Goal: Task Accomplishment & Management: Use online tool/utility

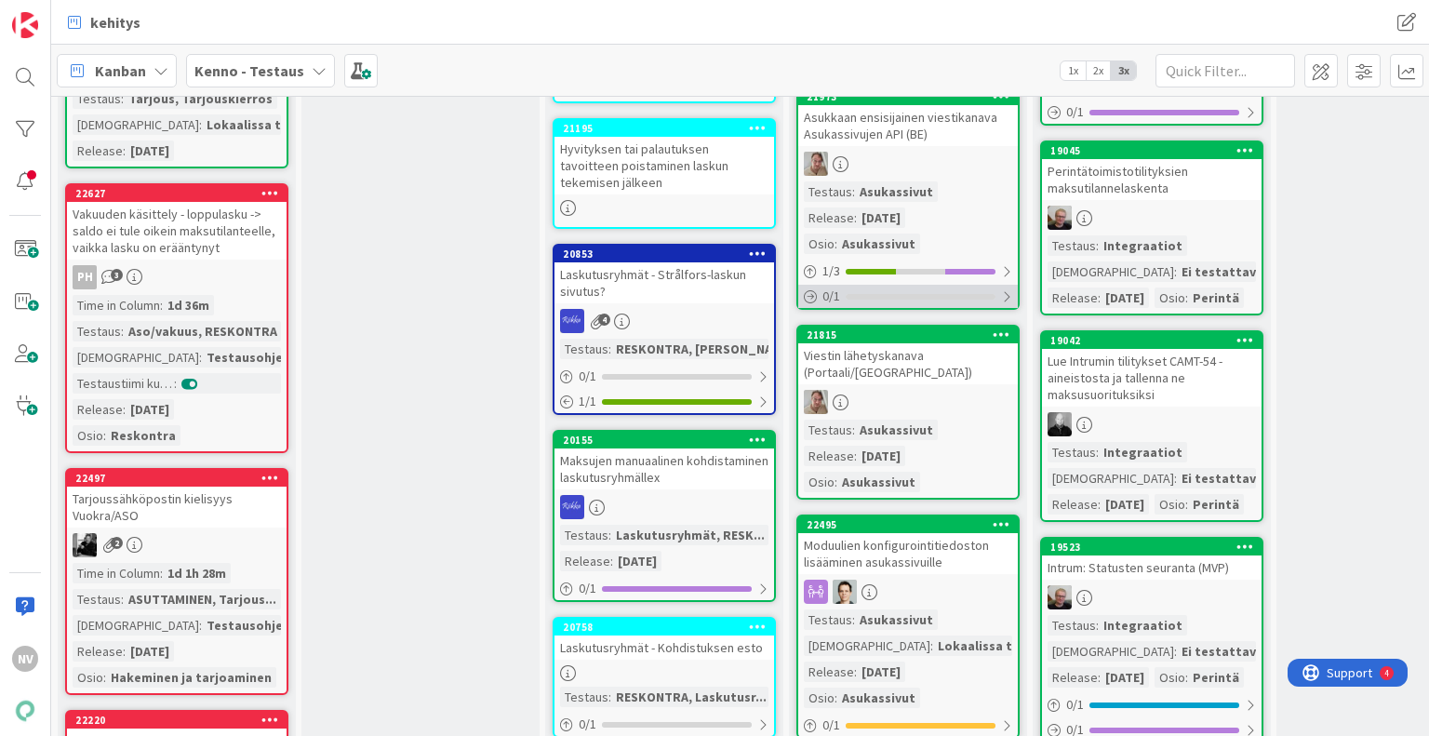
scroll to position [1777, 0]
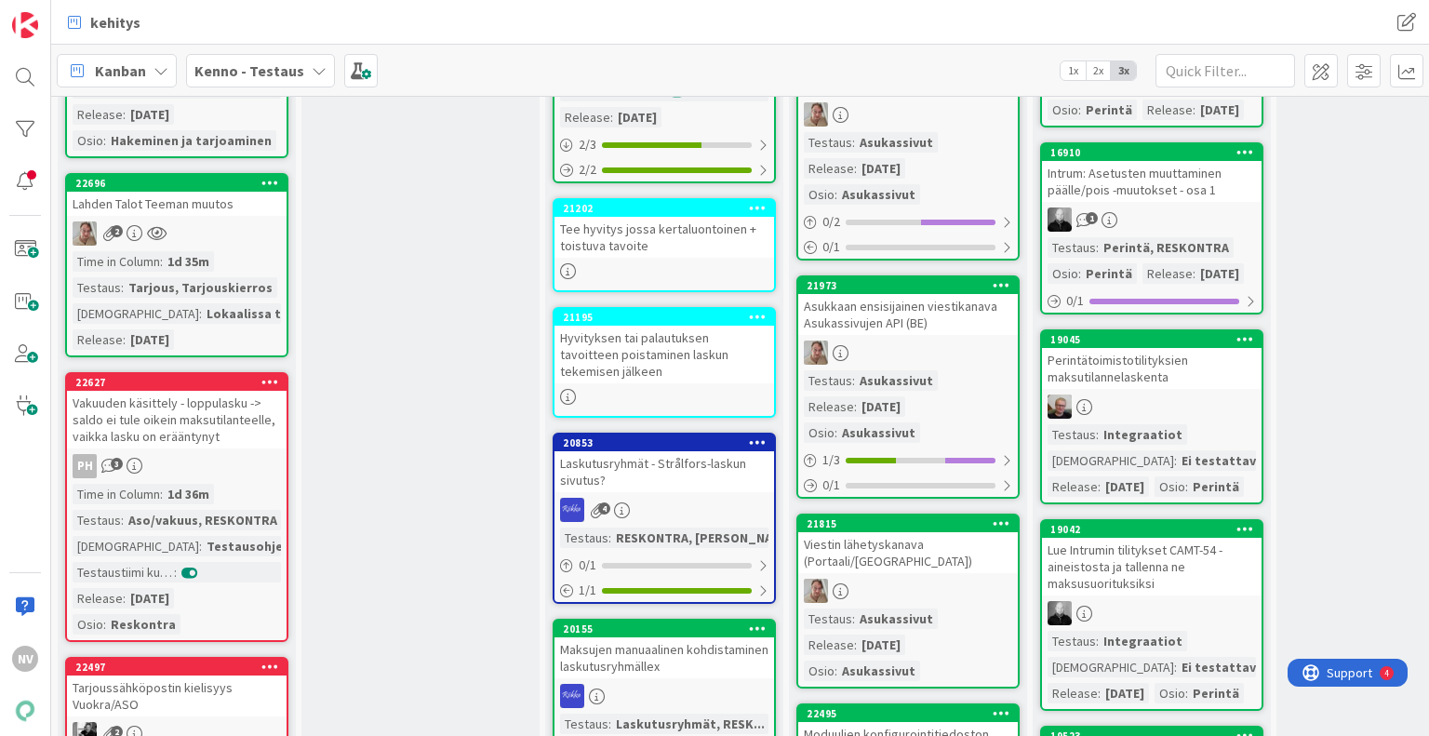
click at [153, 216] on div "Lahden Talot Teeman muutos" at bounding box center [177, 204] width 220 height 24
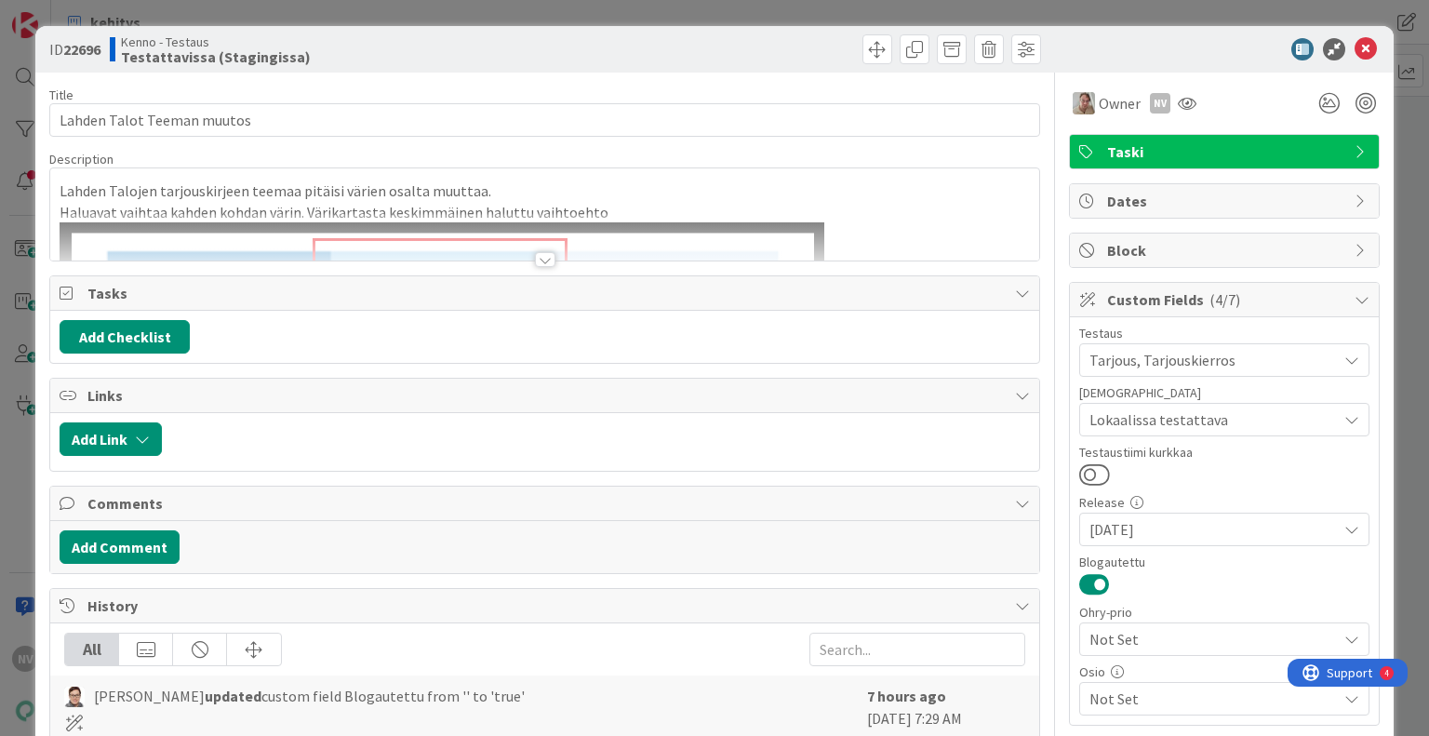
click at [537, 256] on div at bounding box center [545, 259] width 20 height 15
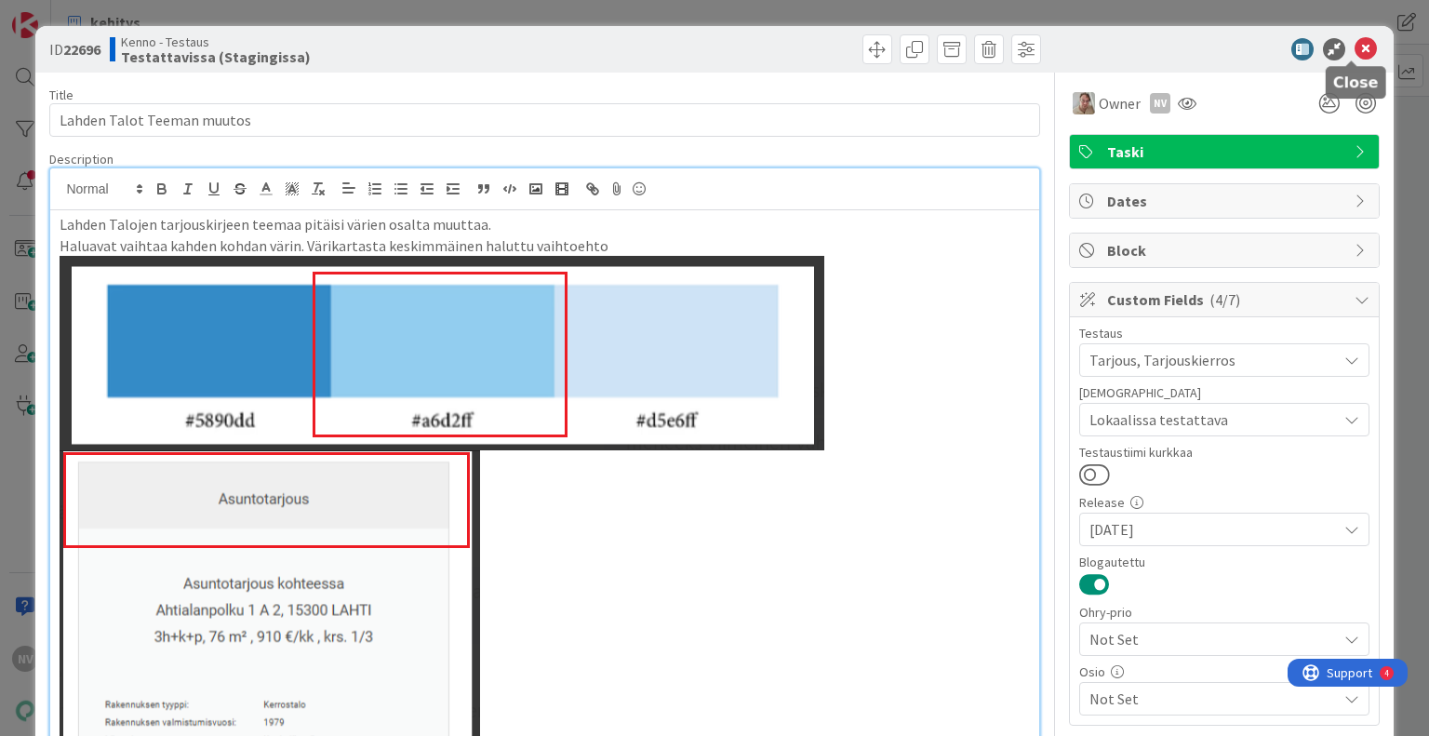
click at [1357, 45] on icon at bounding box center [1365, 49] width 22 height 22
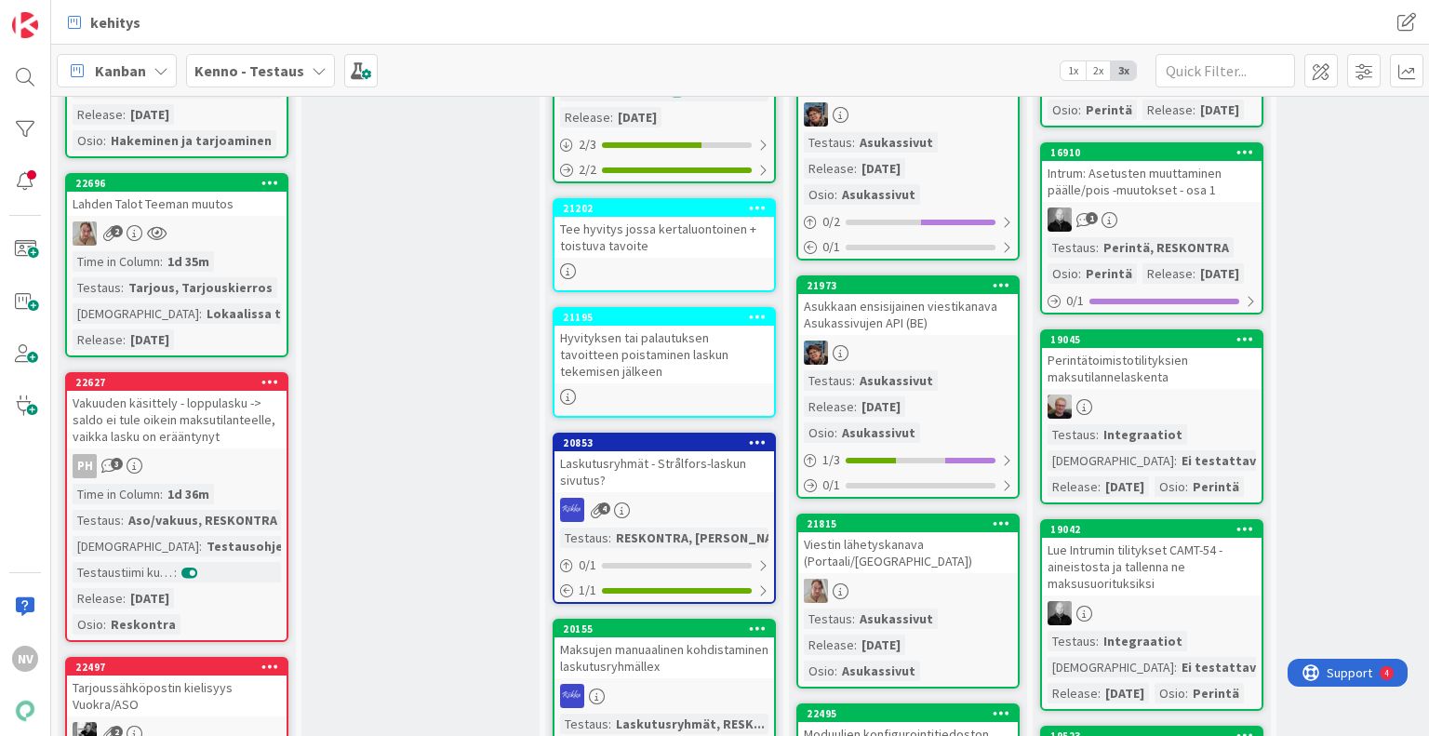
click at [233, 69] on b "Kenno - Testaus" at bounding box center [249, 70] width 110 height 19
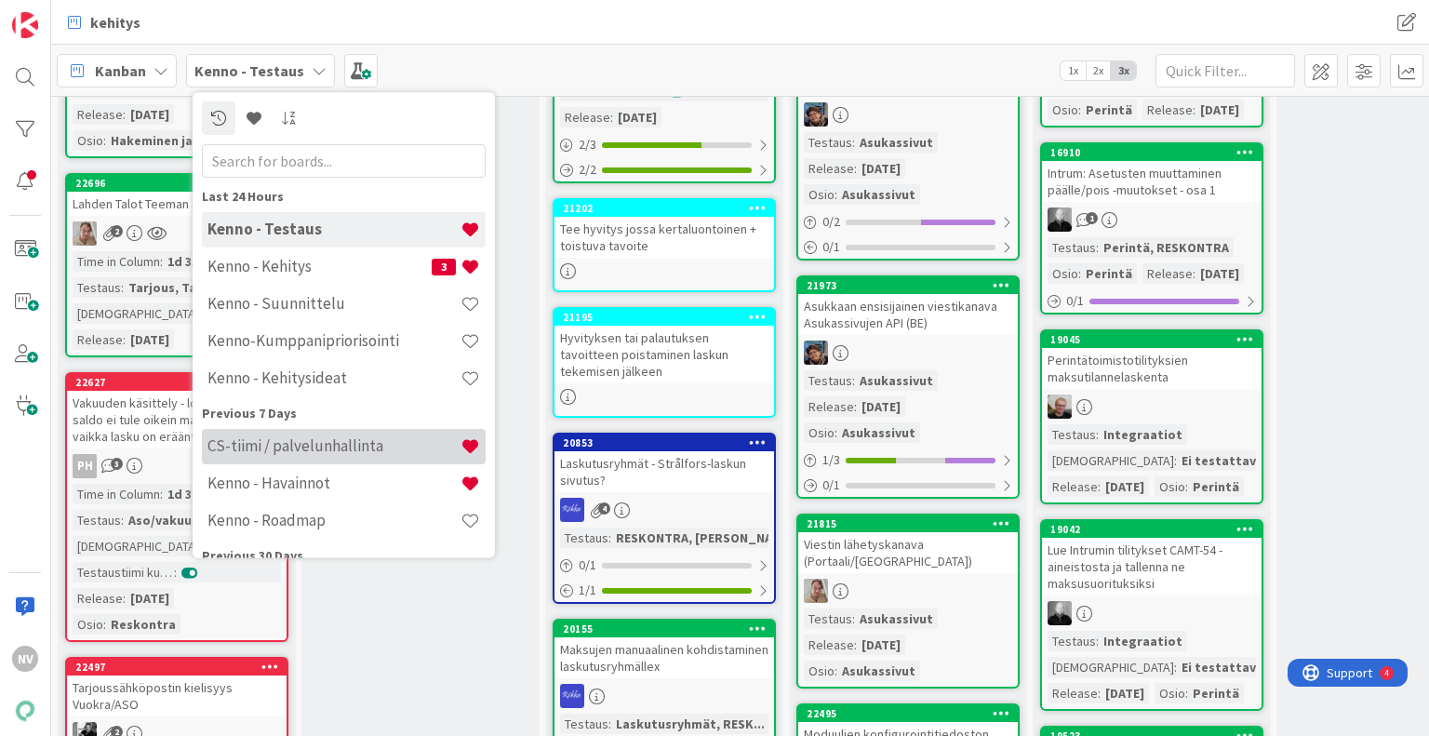
click at [283, 442] on h4 "CS-tiimi / palvelunhallinta" at bounding box center [333, 446] width 253 height 19
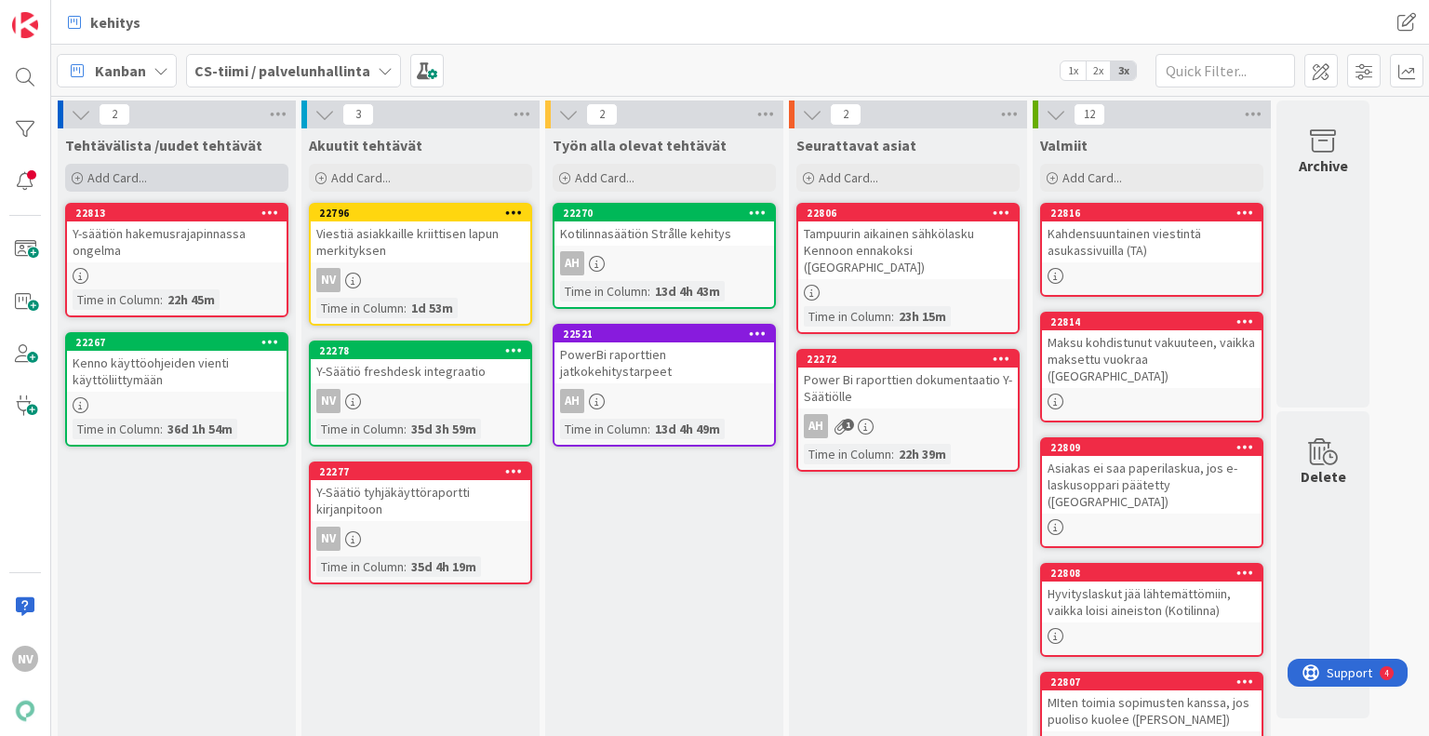
click at [151, 175] on div "Add Card..." at bounding box center [176, 178] width 223 height 28
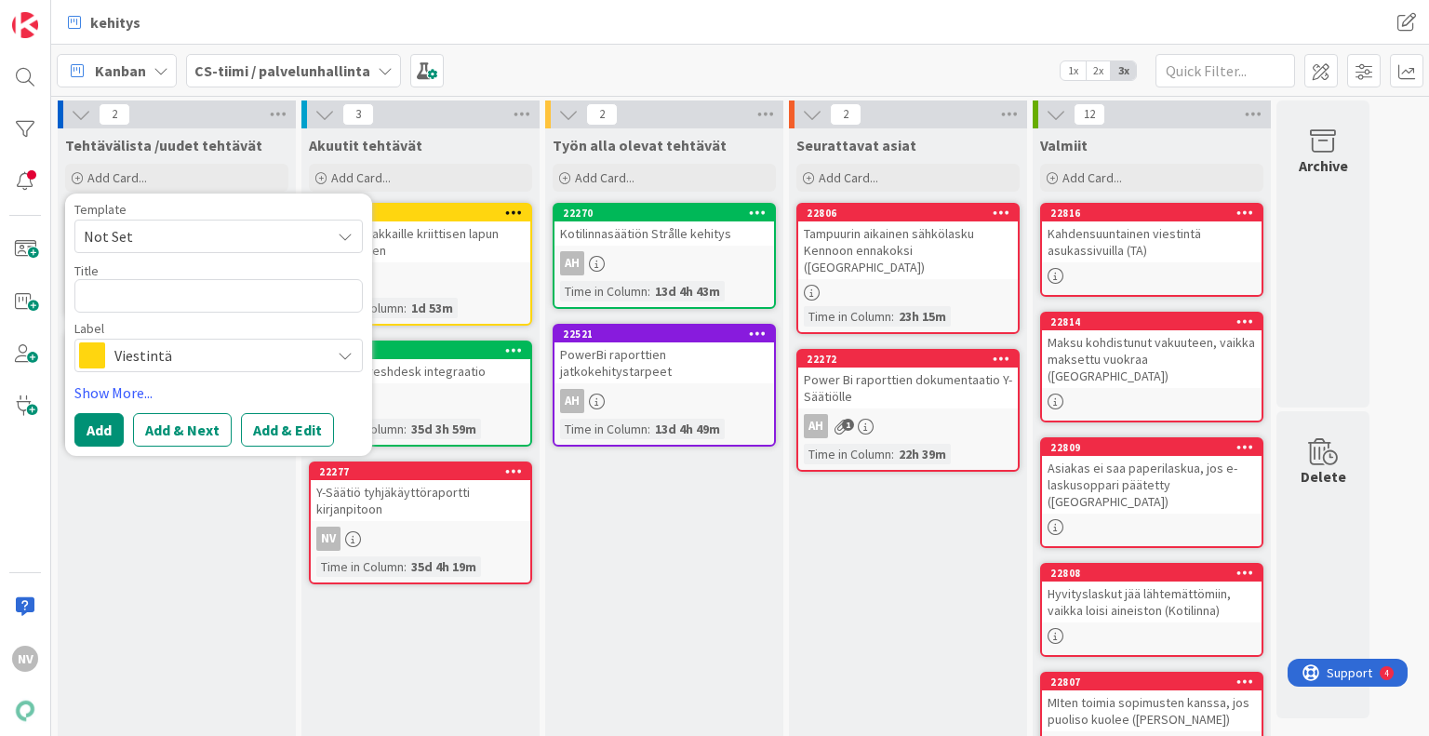
type textarea "x"
type textarea "L"
type textarea "x"
type textarea "La"
type textarea "x"
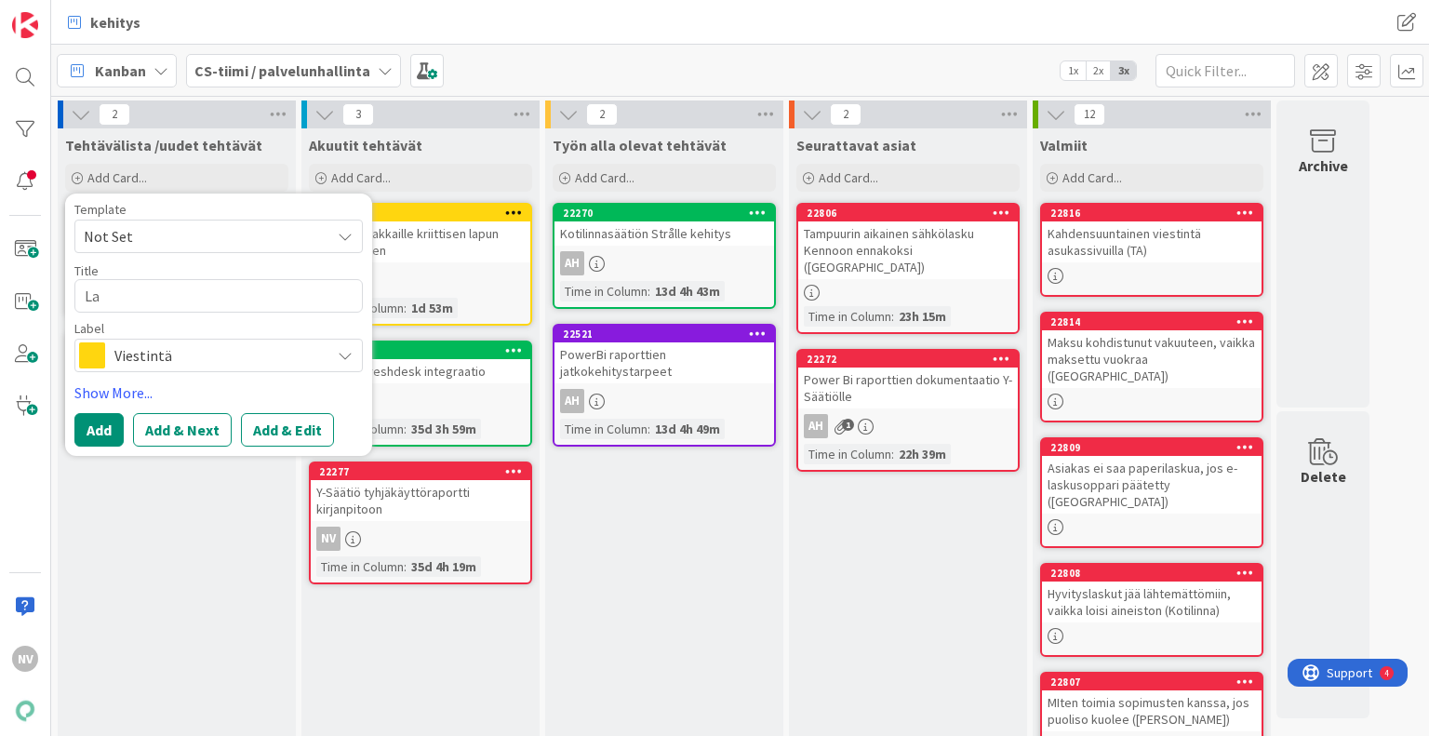
type textarea "Lah"
type textarea "x"
type textarea "Lahd"
type textarea "x"
type textarea "Lahde"
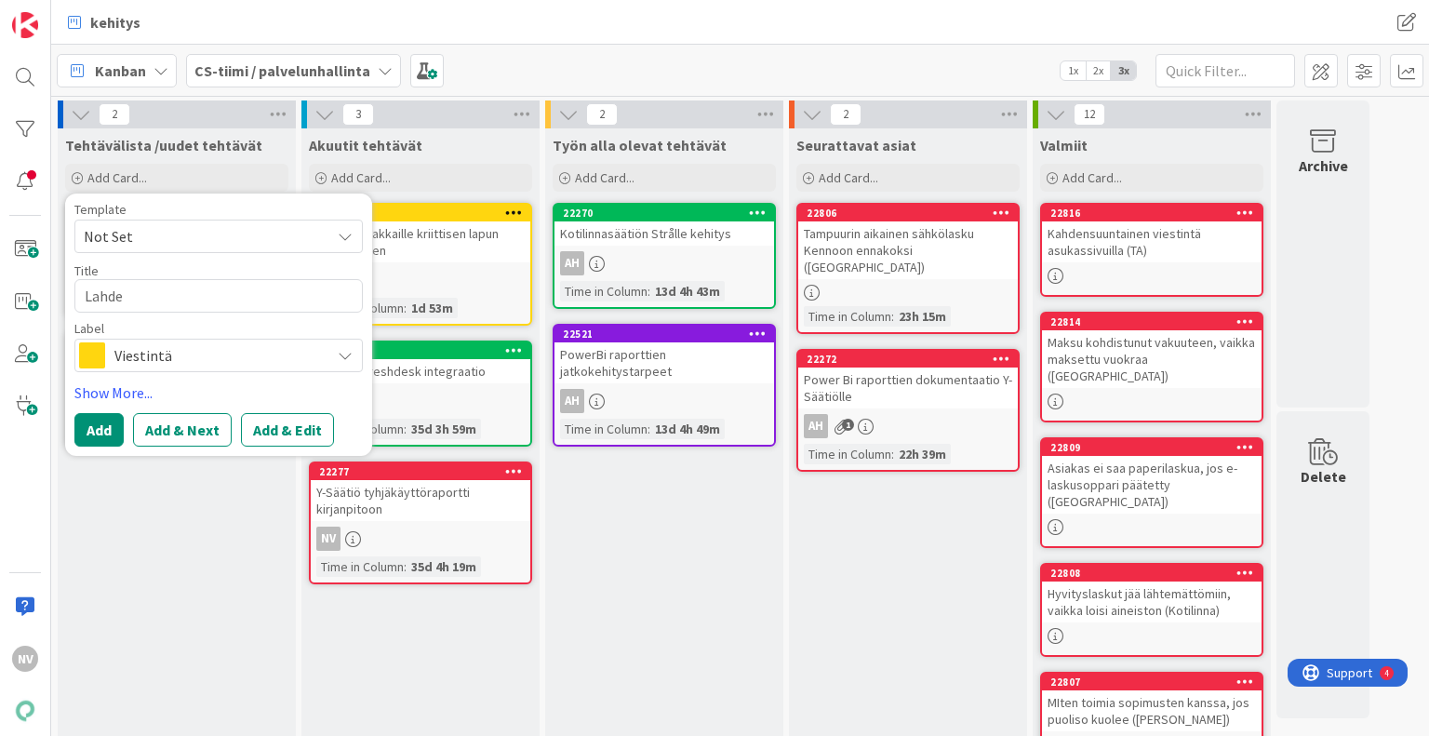
type textarea "x"
type textarea "Lahden"
type textarea "x"
type textarea "Lahden"
type textarea "x"
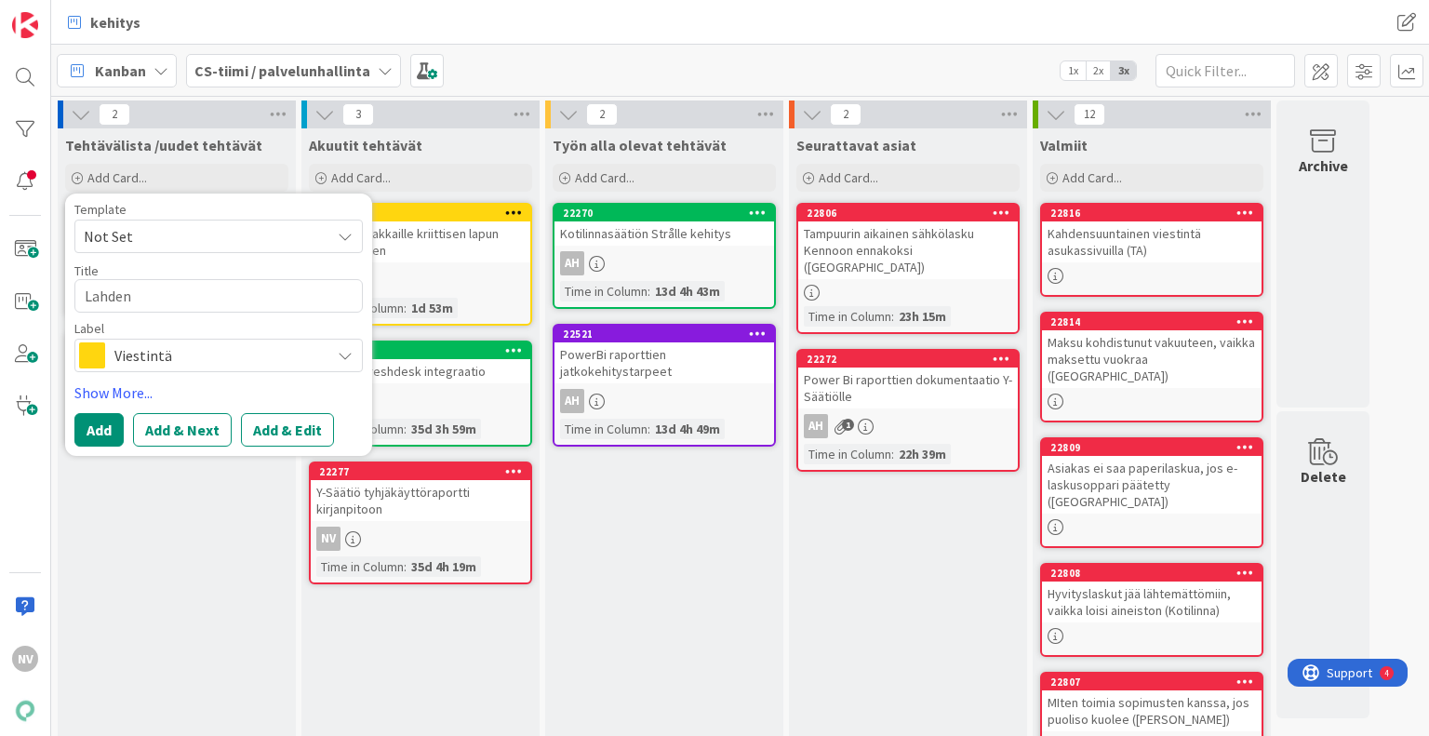
type textarea "Lahden t"
type textarea "x"
type textarea "Lahden"
type textarea "x"
type textarea "Lahden T"
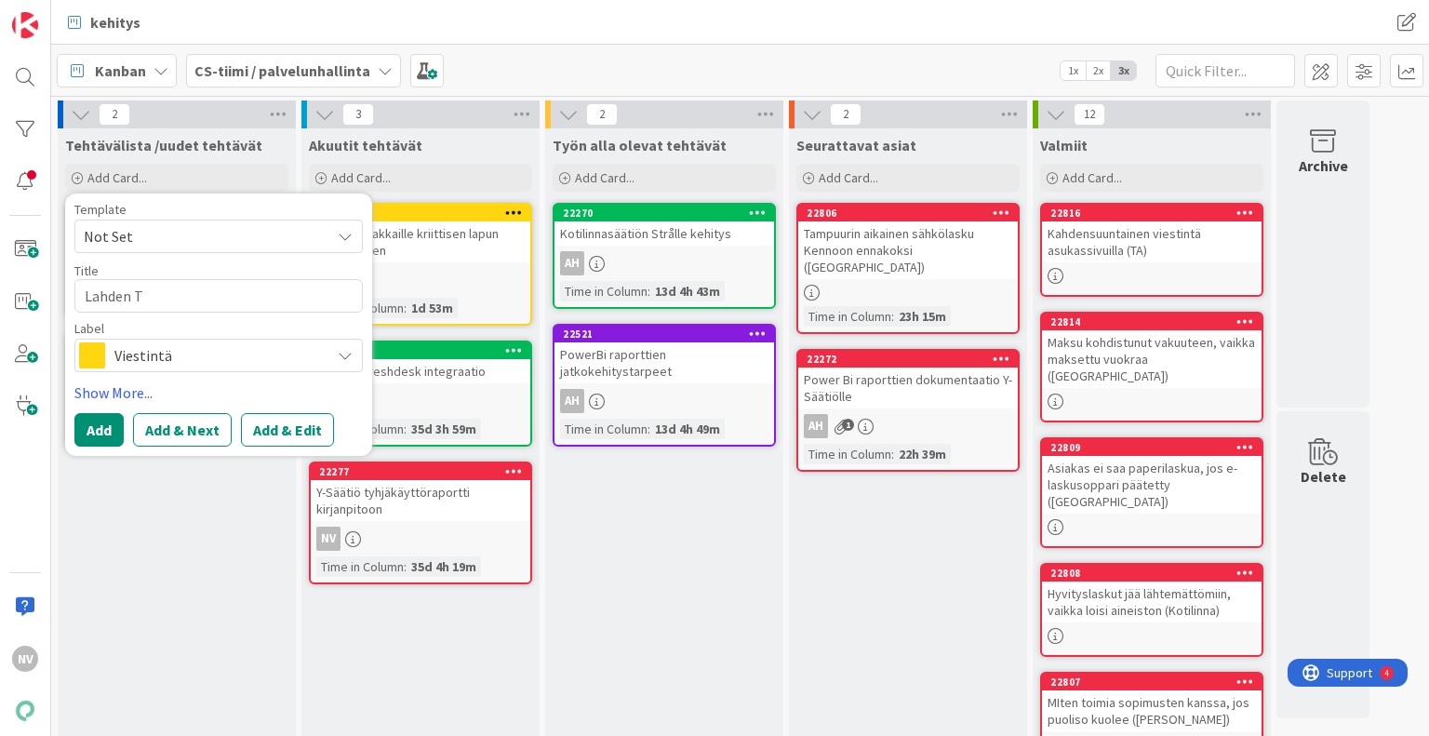
type textarea "x"
type textarea "Lahden Ta"
type textarea "x"
type textarea "Lahden Tal"
type textarea "x"
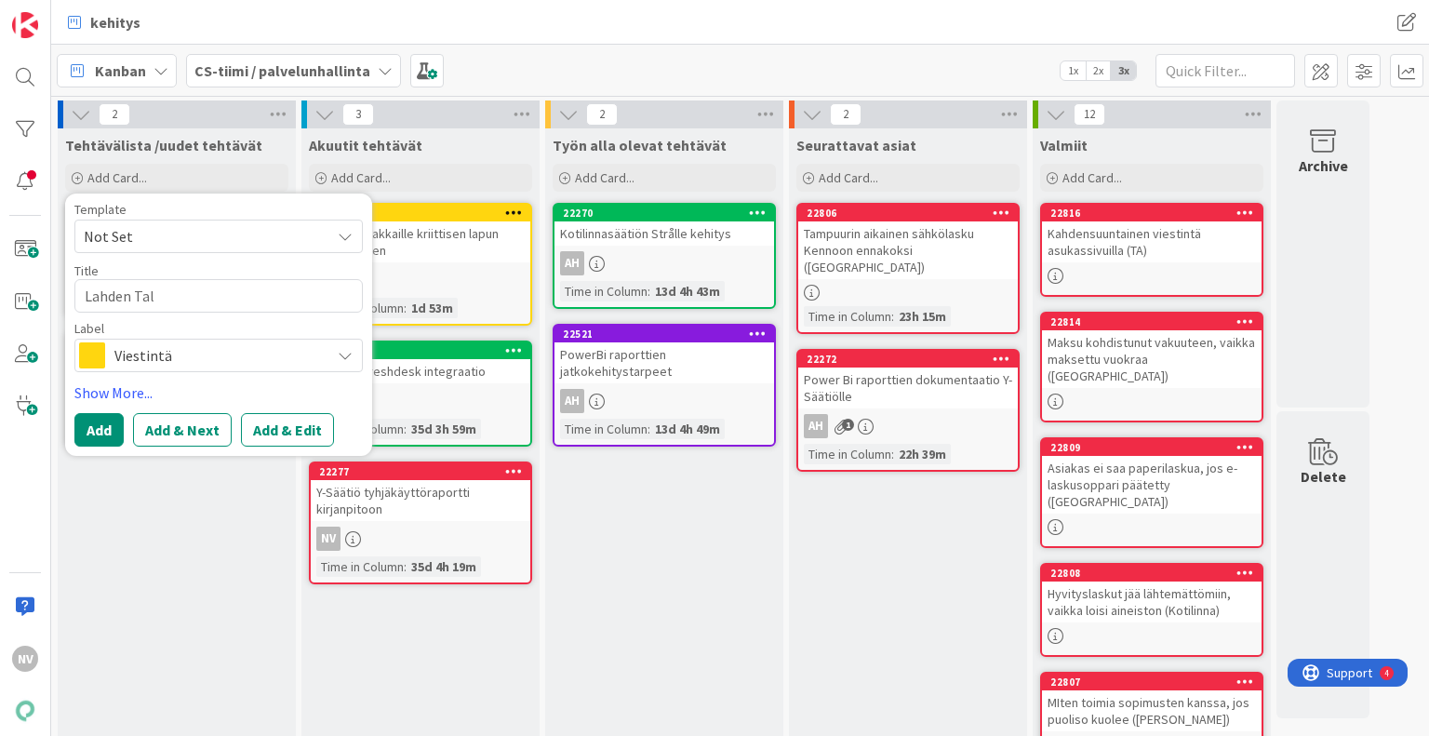
type textarea "Lahden Talo"
type textarea "x"
type textarea "Lahden Taloj"
type textarea "x"
type textarea "Lahden Taloje"
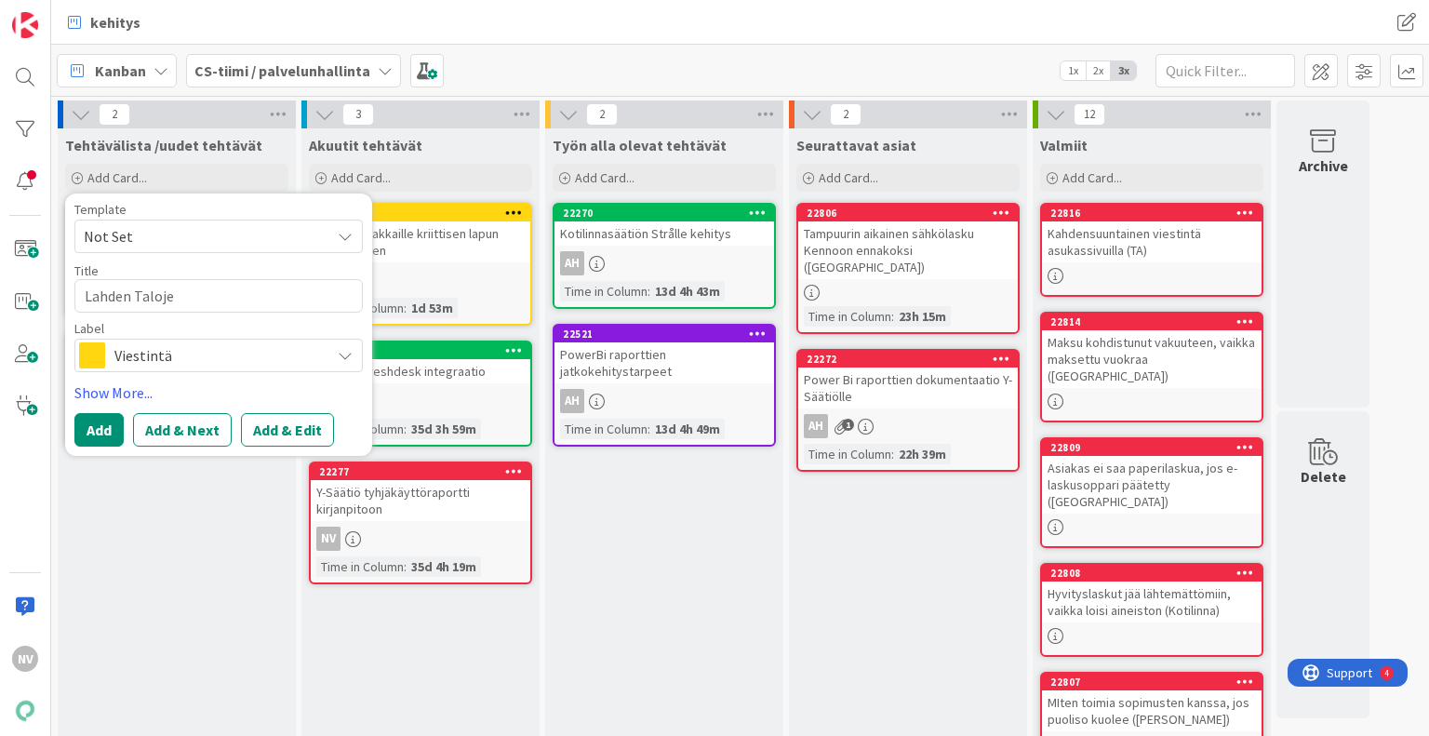
type textarea "x"
type textarea "Lahden Talojen"
type textarea "x"
type textarea "Lahden Talojen"
type textarea "x"
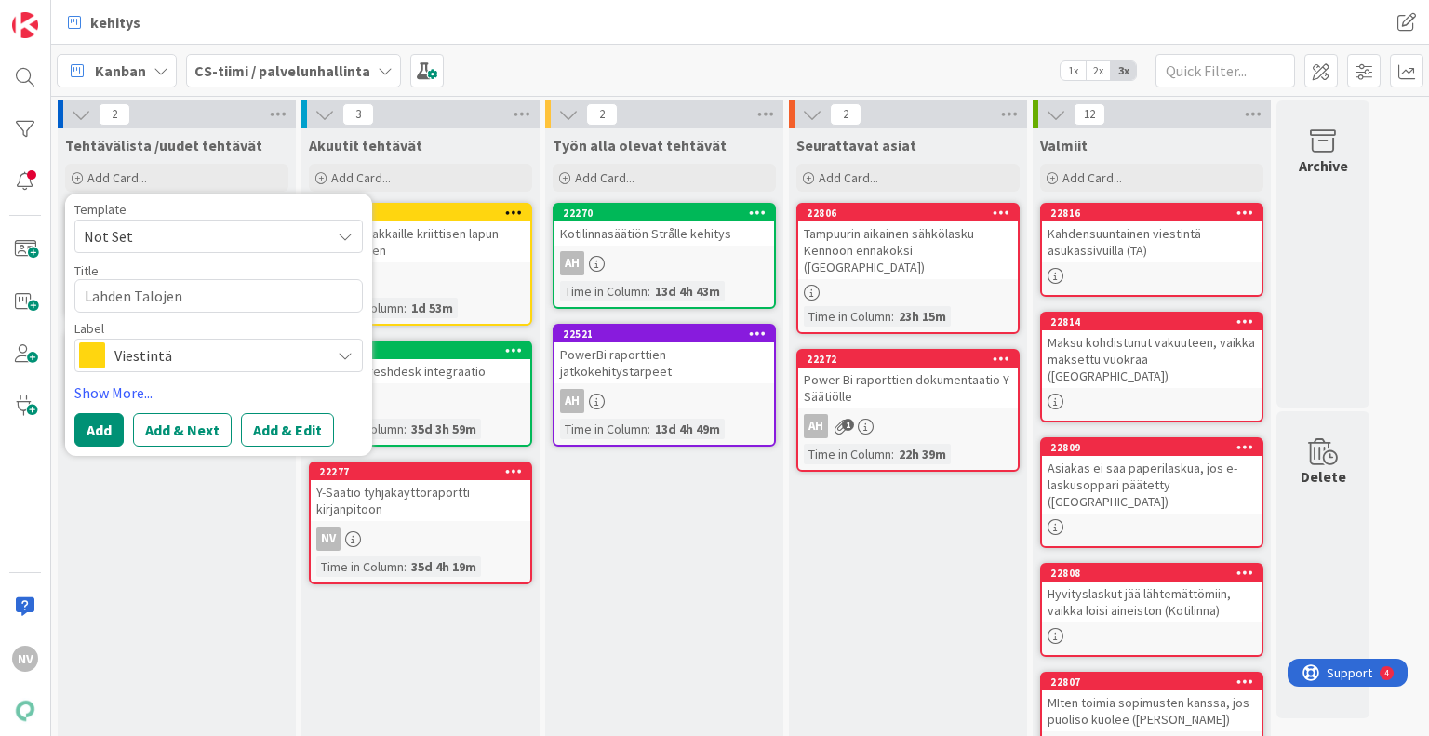
type textarea "Lahden Talojen u"
type textarea "x"
type textarea "Lahden Talojen uu"
type textarea "x"
type textarea "Lahden Talojen uud"
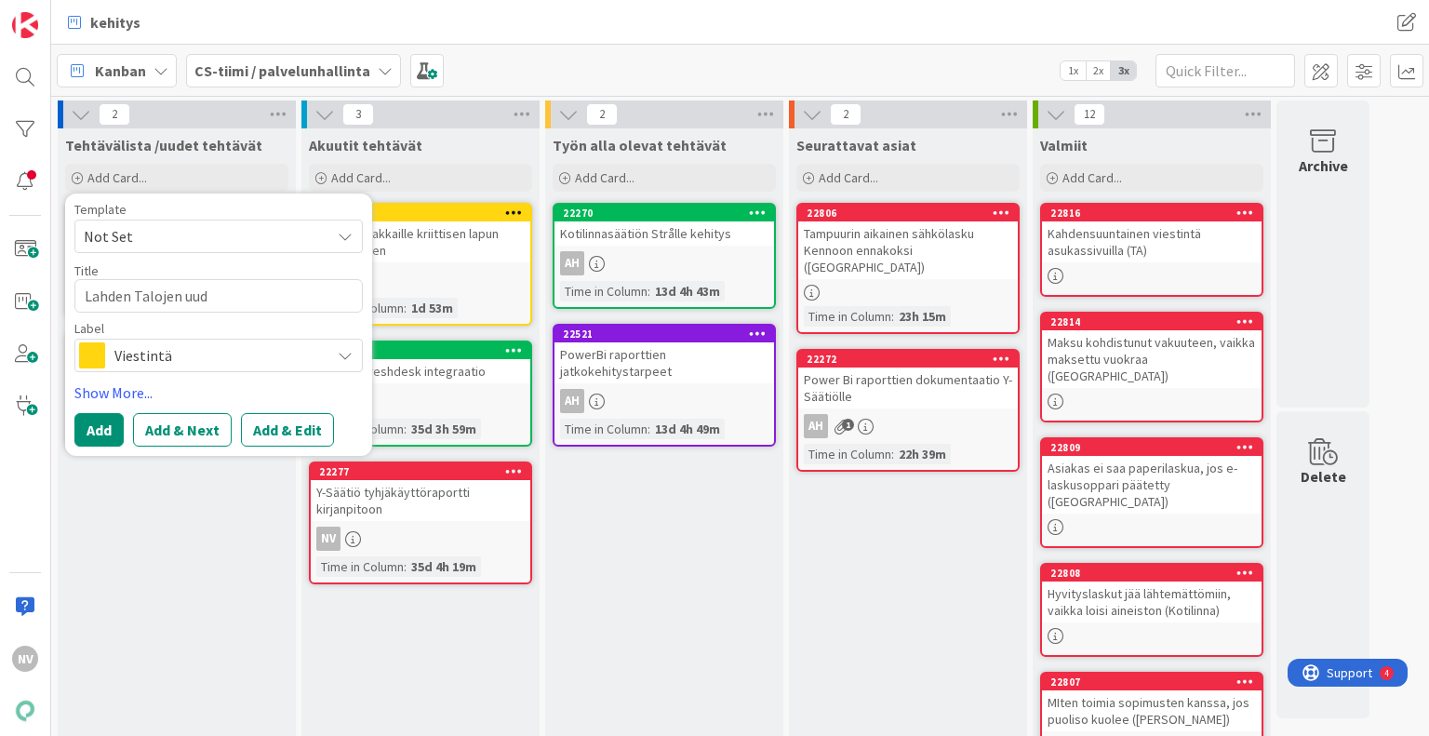
type textarea "x"
type textarea "Lahden Talojen uude"
type textarea "x"
type textarea "Lahden Talojen uudet"
type textarea "x"
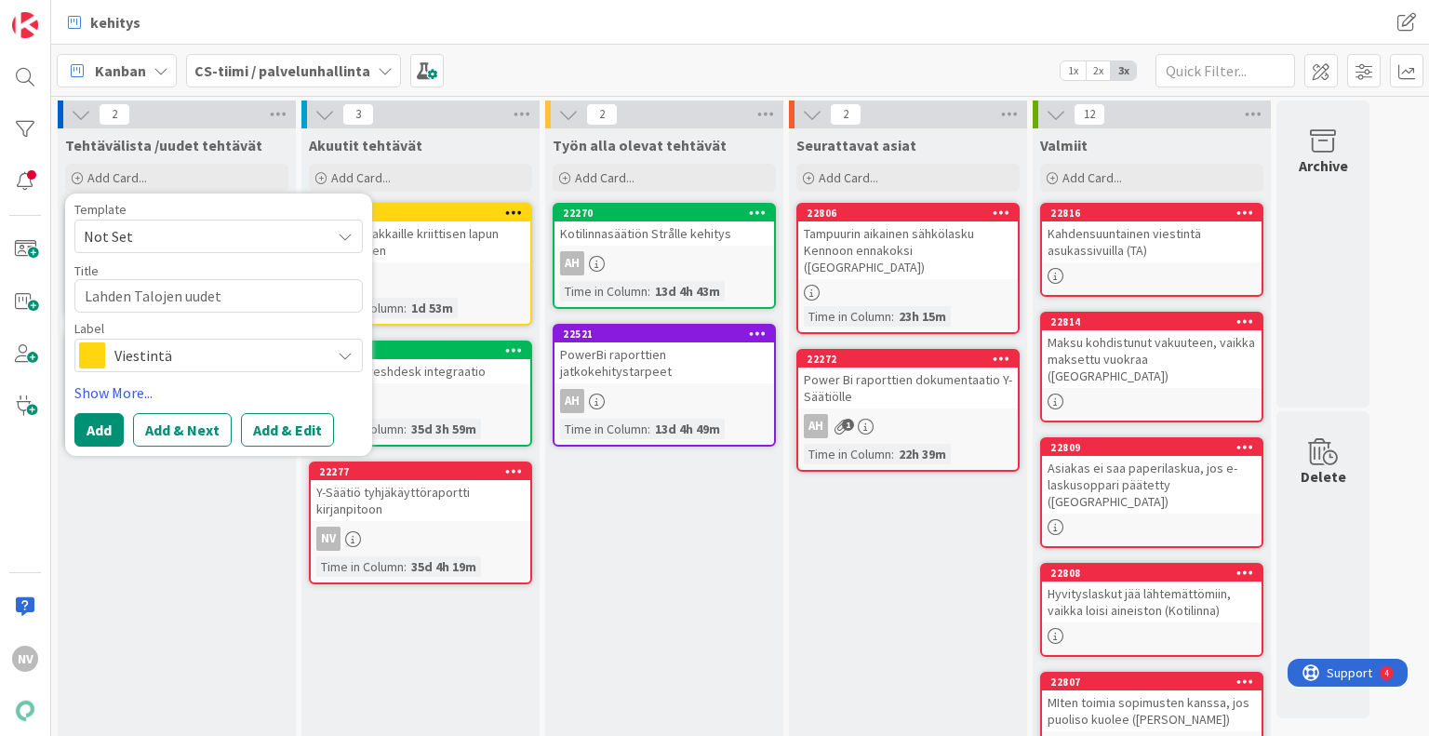
type textarea "Lahden Talojen uudet"
type textarea "x"
type textarea "Lahden Talojen uudet h"
type textarea "x"
type textarea "Lahden Talojen uudet hi"
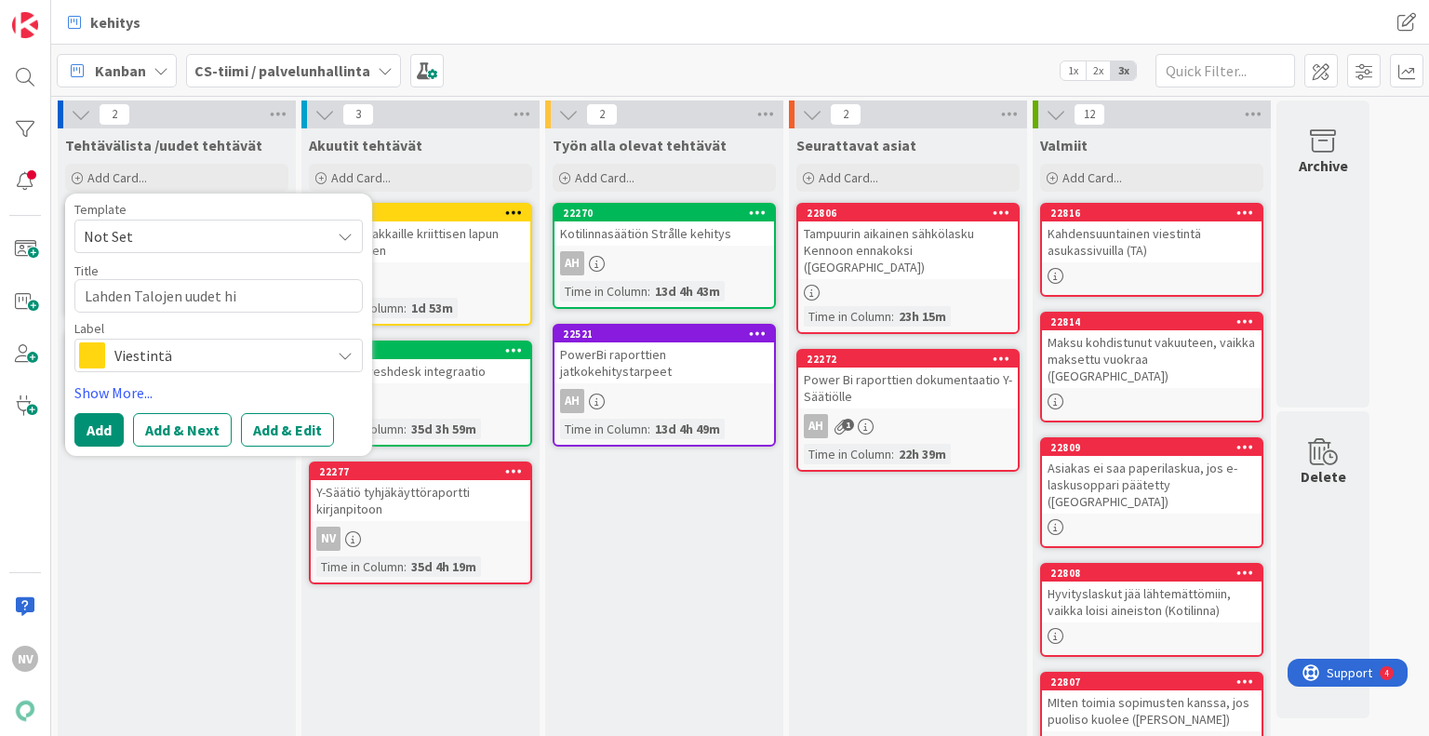
type textarea "x"
type textarea "Lahden Talojen uudet hin"
type textarea "x"
type textarea "Lahden Talojen uudet hinn"
type textarea "x"
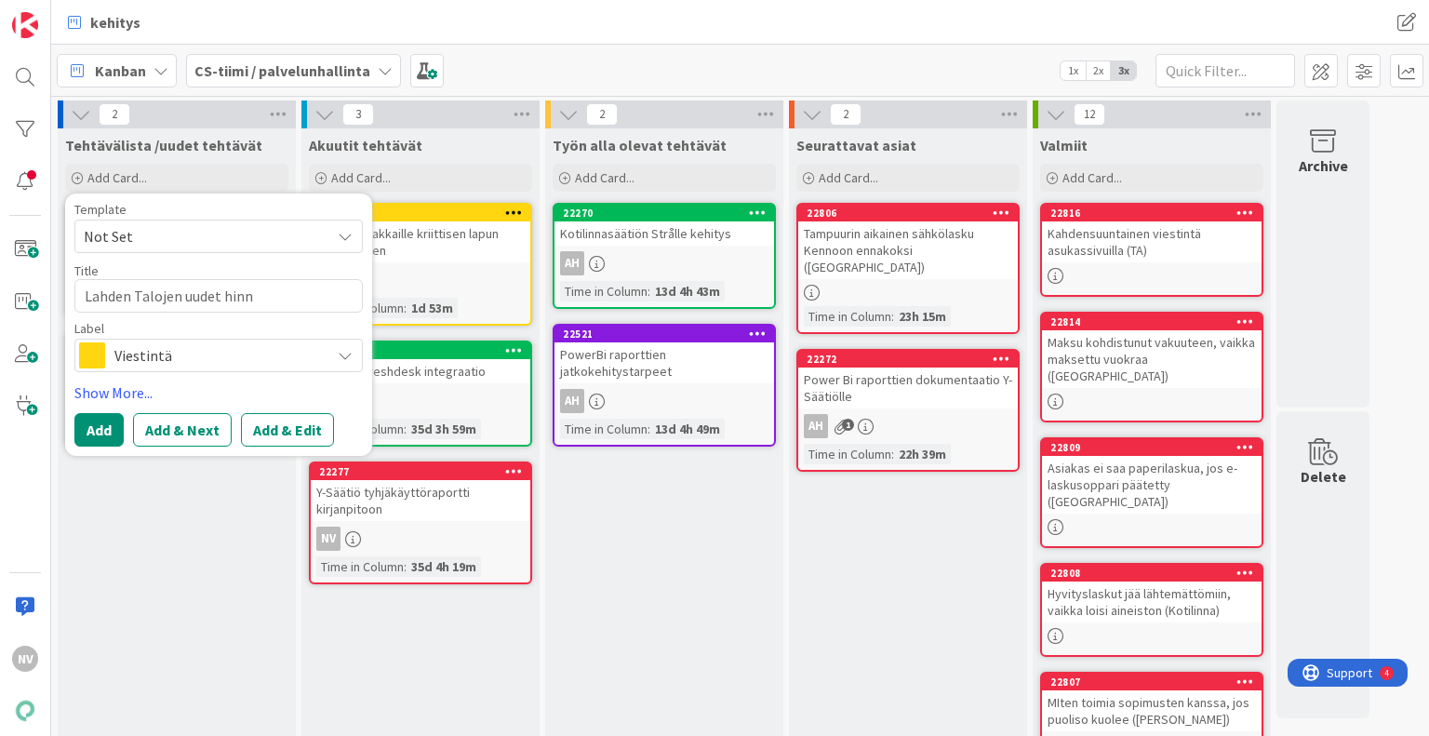
type textarea "Lahden Talojen uudet hinna"
type textarea "x"
type textarea "Lahden Talojen uudet hinnat"
type textarea "x"
type textarea "Lahden Talojen uudet hinnat"
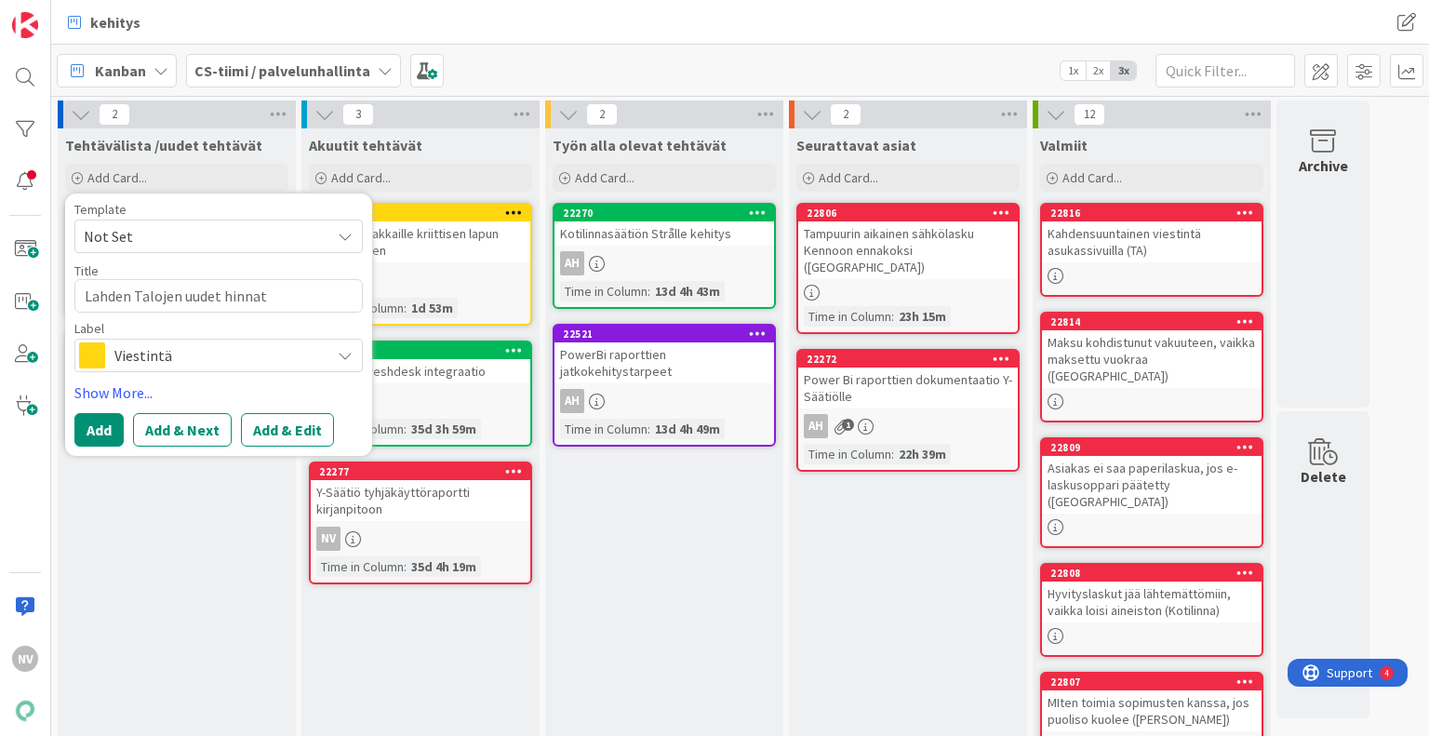
type textarea "x"
type textarea "Lahden Talojen uudet hinnat K"
type textarea "x"
type textarea "Lahden Talojen uudet hinnat Ken"
type textarea "x"
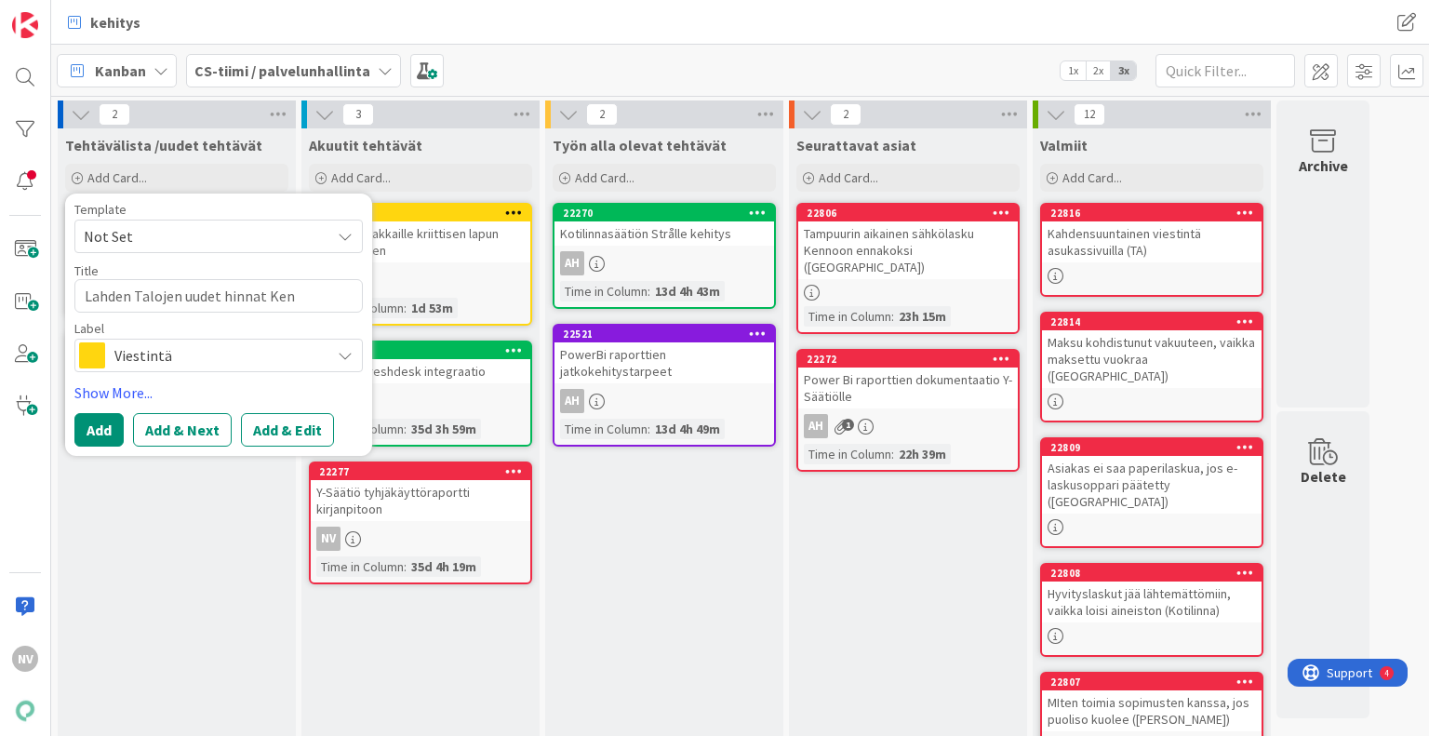
type textarea "Lahden Talojen uudet hinnat Kenn"
type textarea "x"
type textarea "Lahden Talojen uudet hinnat Kenno"
type textarea "x"
type textarea "Lahden Talojen uudet hinnat Kennoo"
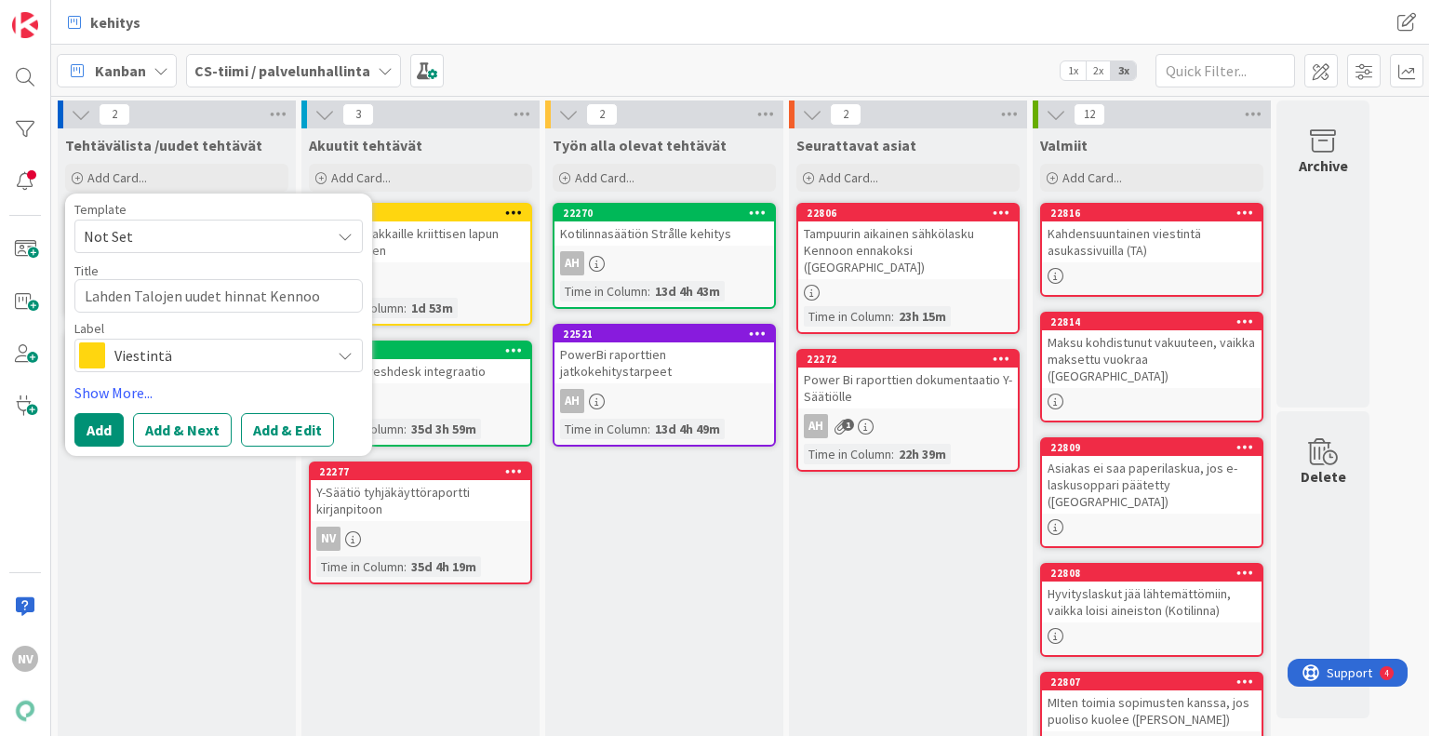
type textarea "x"
type textarea "Lahden Talojen uudet hinnat Kennoon"
click at [216, 359] on span "Viestintä" at bounding box center [217, 355] width 207 height 26
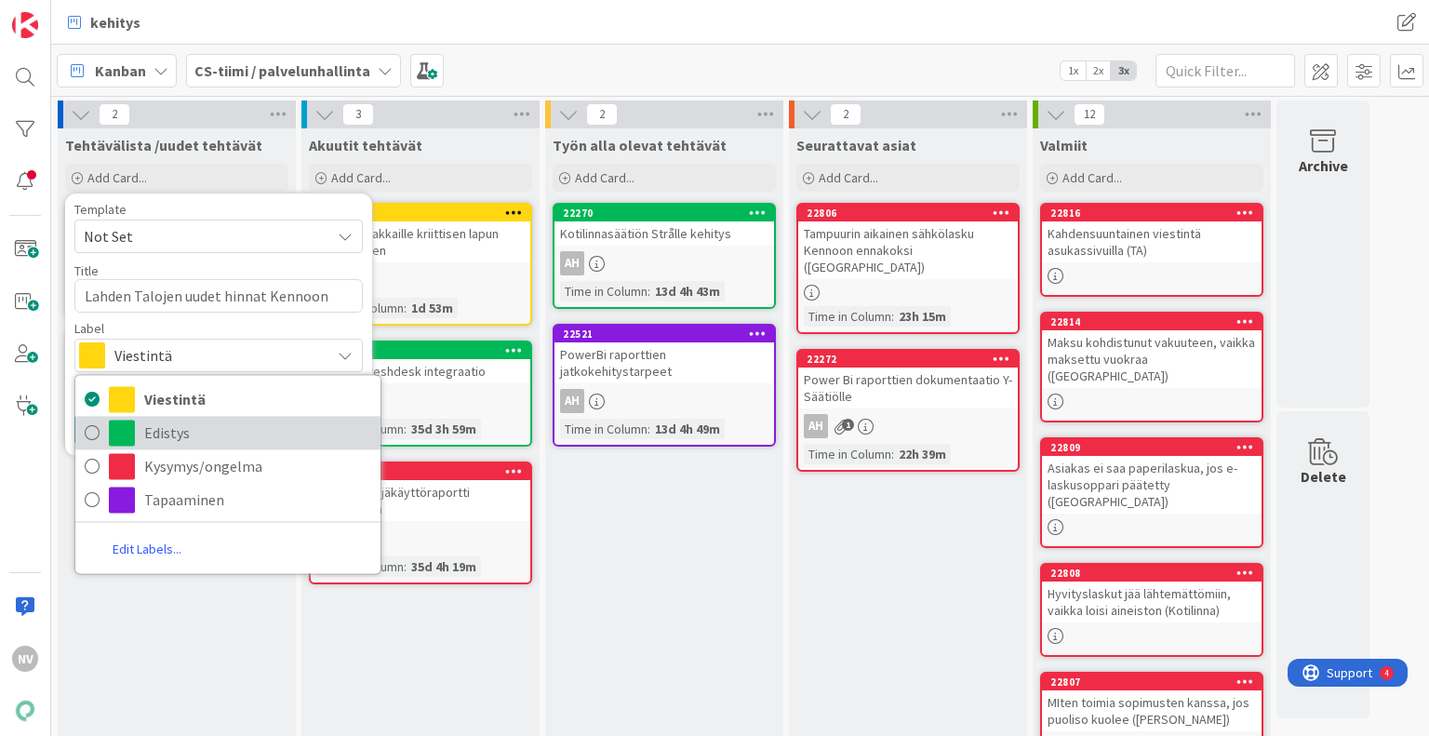
click at [197, 423] on span "Edistys" at bounding box center [257, 433] width 227 height 28
type textarea "x"
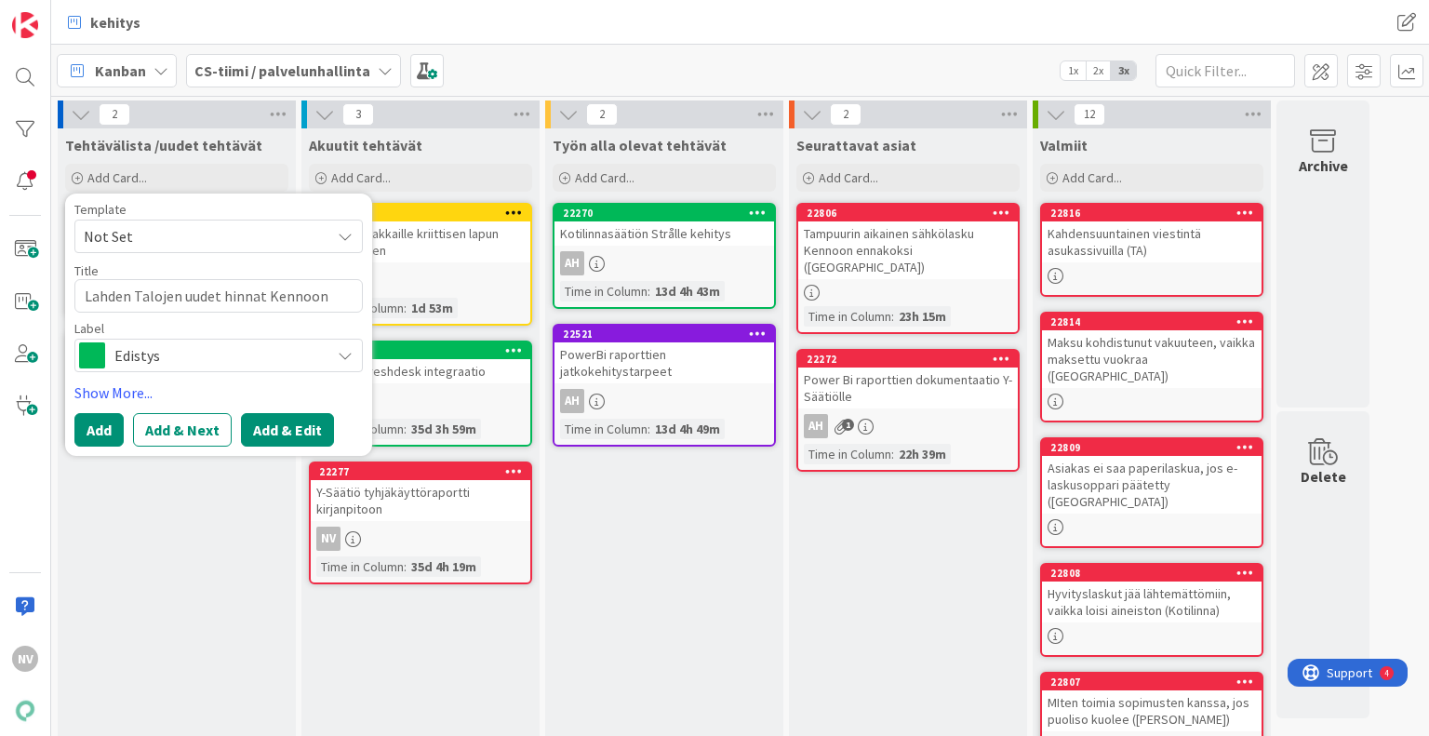
click at [258, 420] on button "Add & Edit" at bounding box center [287, 429] width 93 height 33
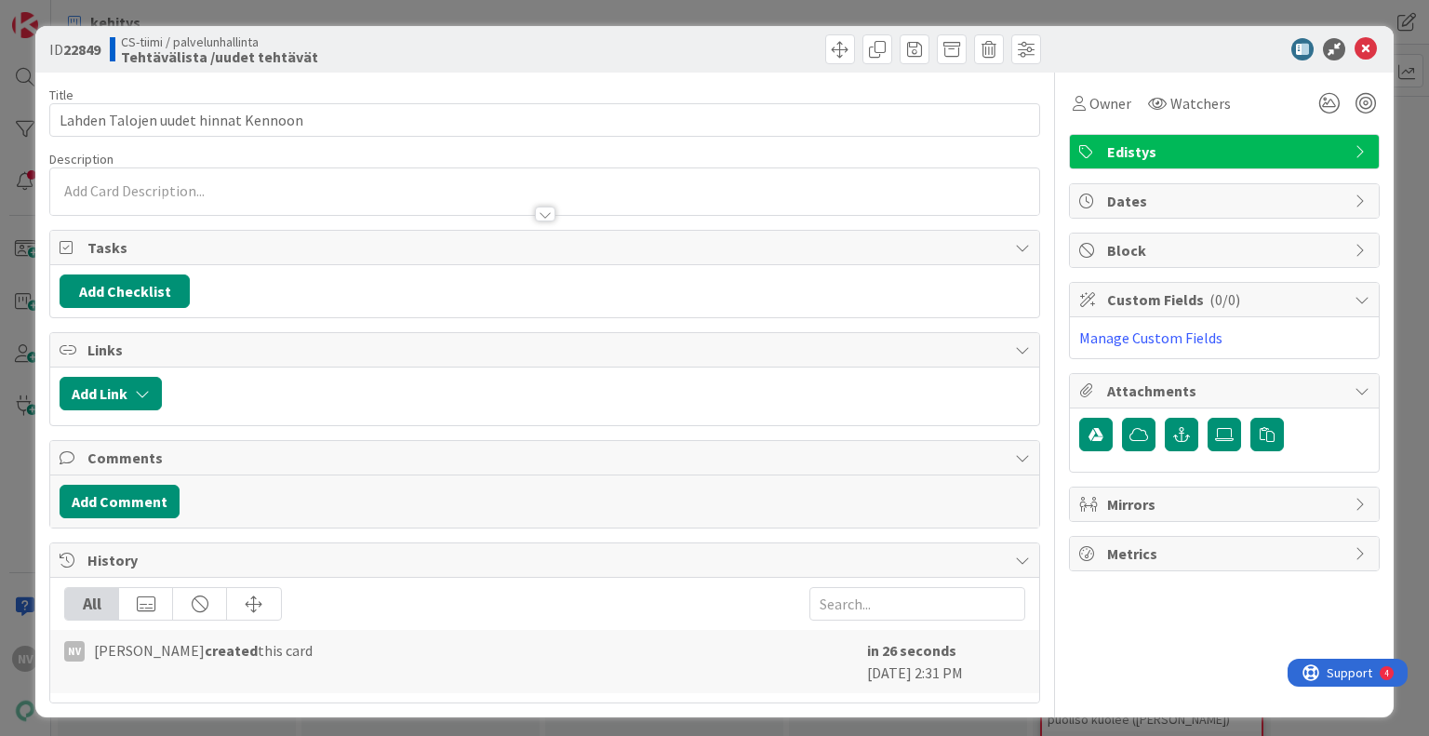
click at [207, 196] on div at bounding box center [544, 205] width 988 height 20
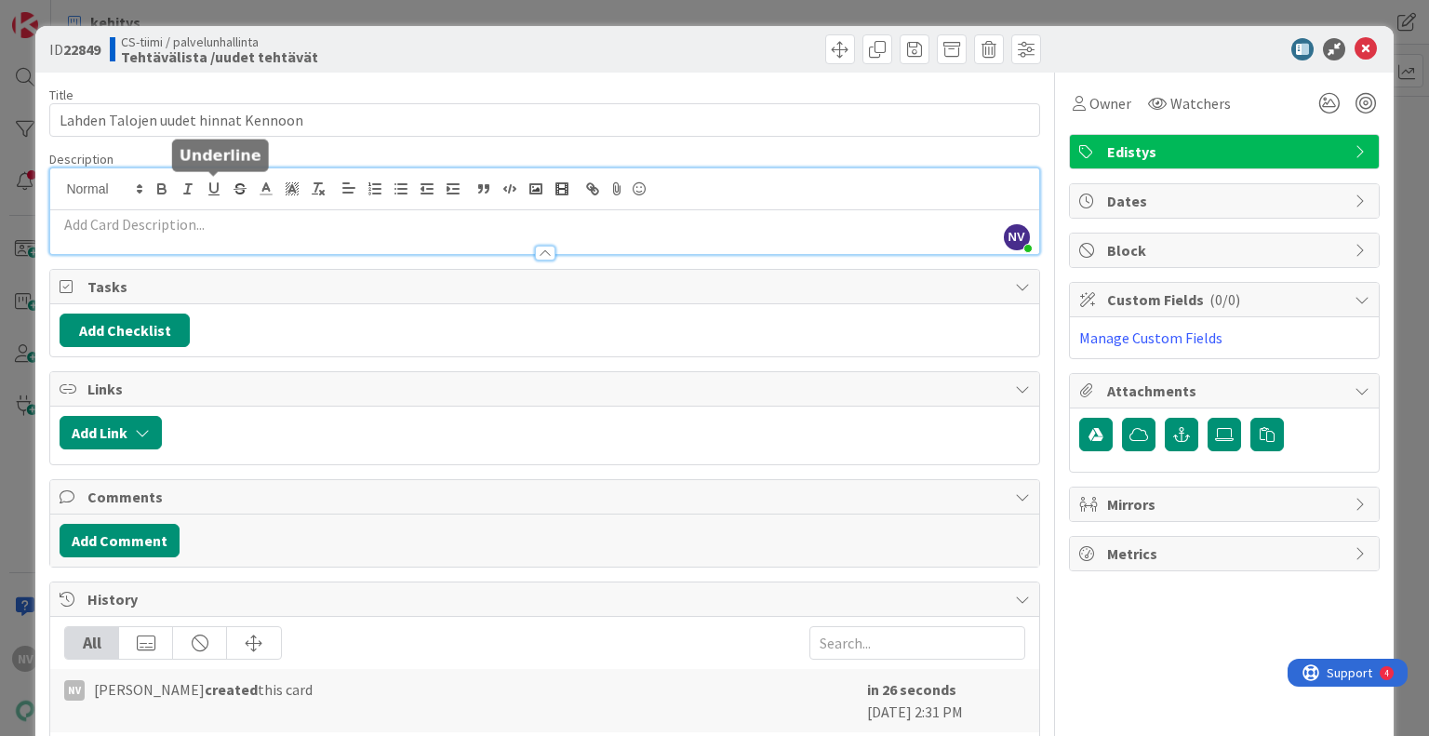
drag, startPoint x: 207, startPoint y: 196, endPoint x: 190, endPoint y: 226, distance: 34.6
click at [190, 226] on p at bounding box center [544, 224] width 969 height 21
paste div
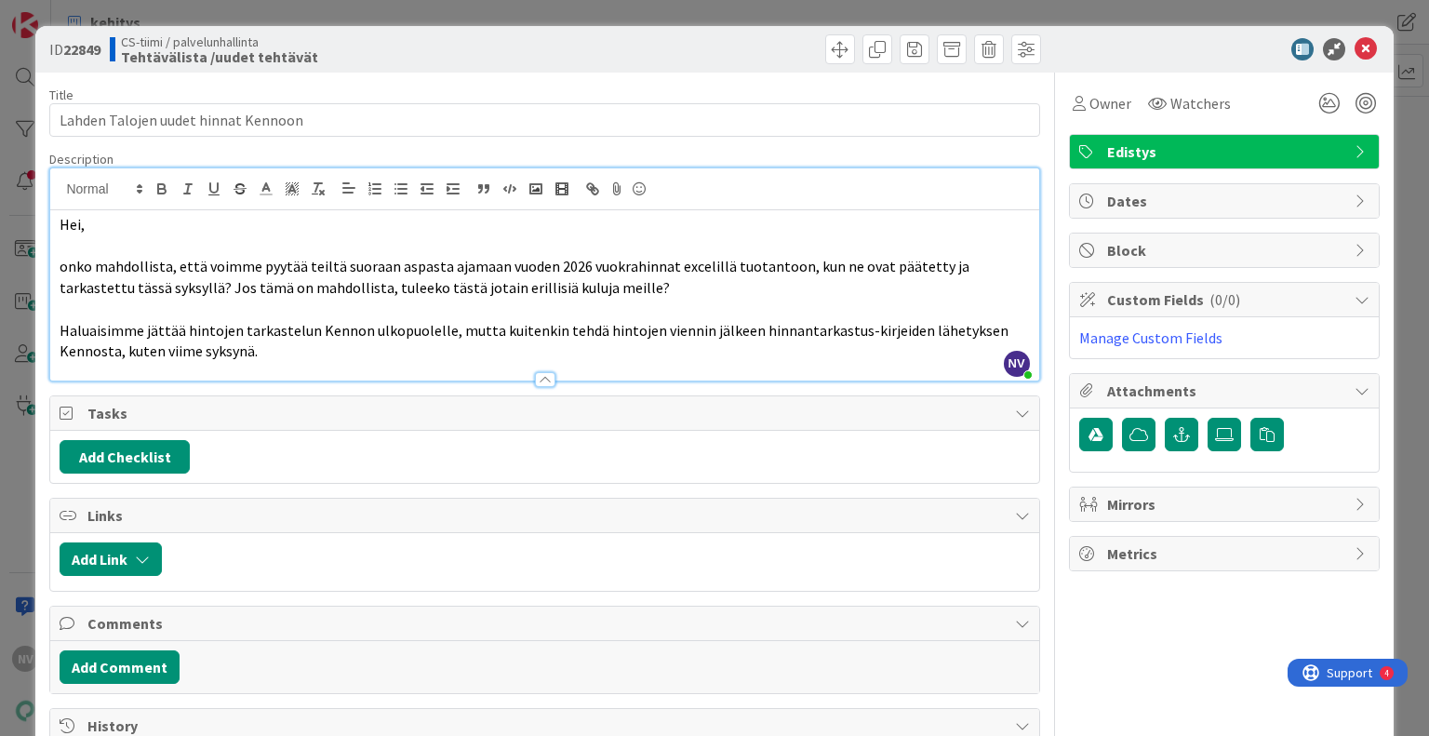
click at [127, 238] on p at bounding box center [544, 245] width 969 height 21
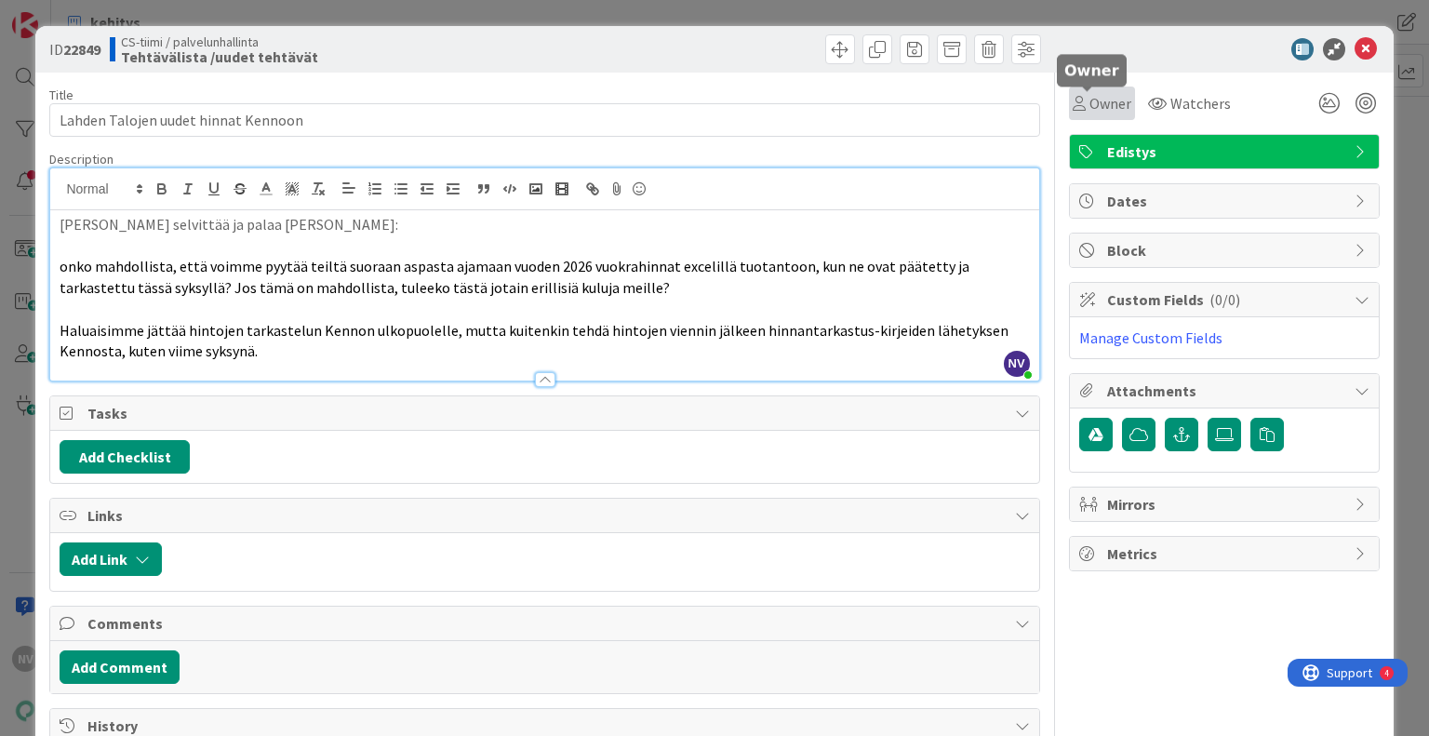
click at [1101, 100] on span "Owner" at bounding box center [1110, 103] width 42 height 22
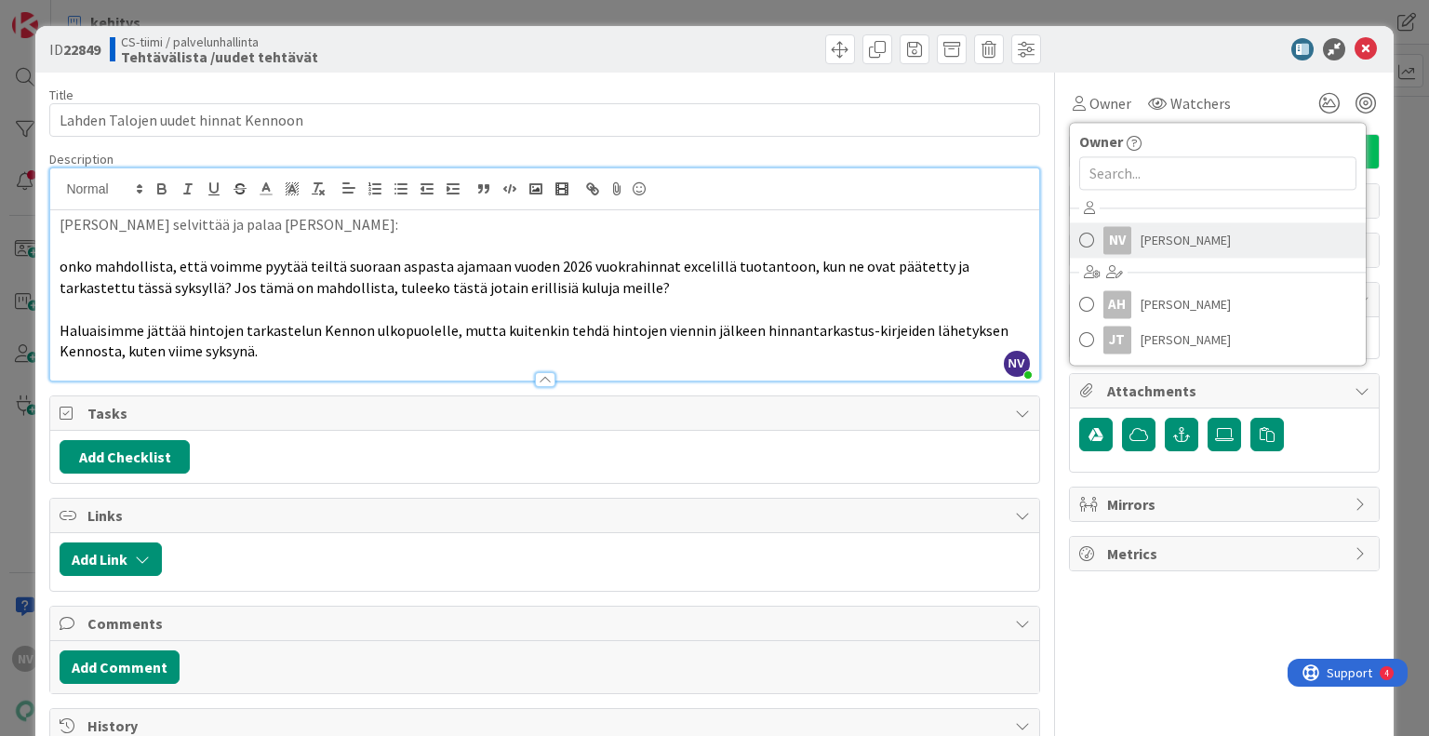
click at [1140, 251] on span "[PERSON_NAME]" at bounding box center [1185, 240] width 90 height 28
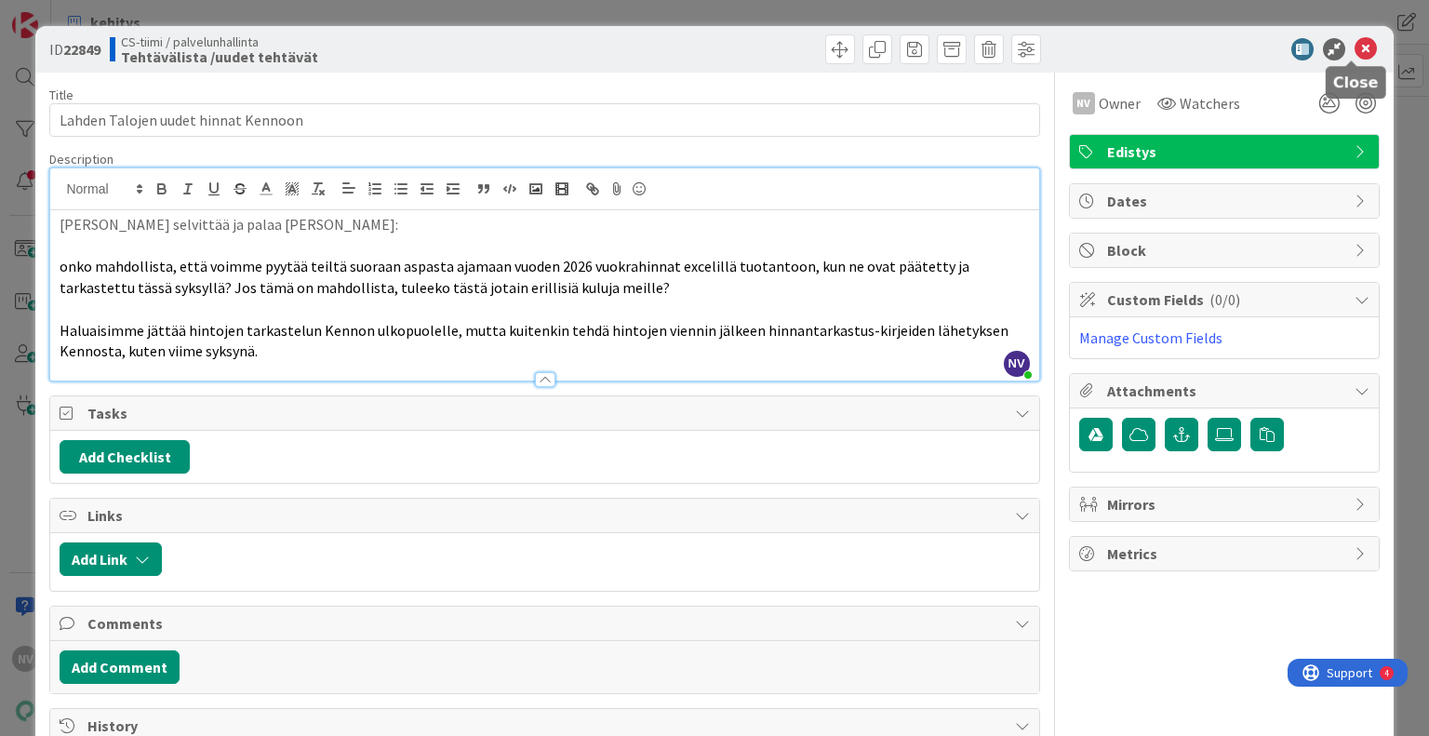
click at [1354, 45] on icon at bounding box center [1365, 49] width 22 height 22
